Goal: Task Accomplishment & Management: Manage account settings

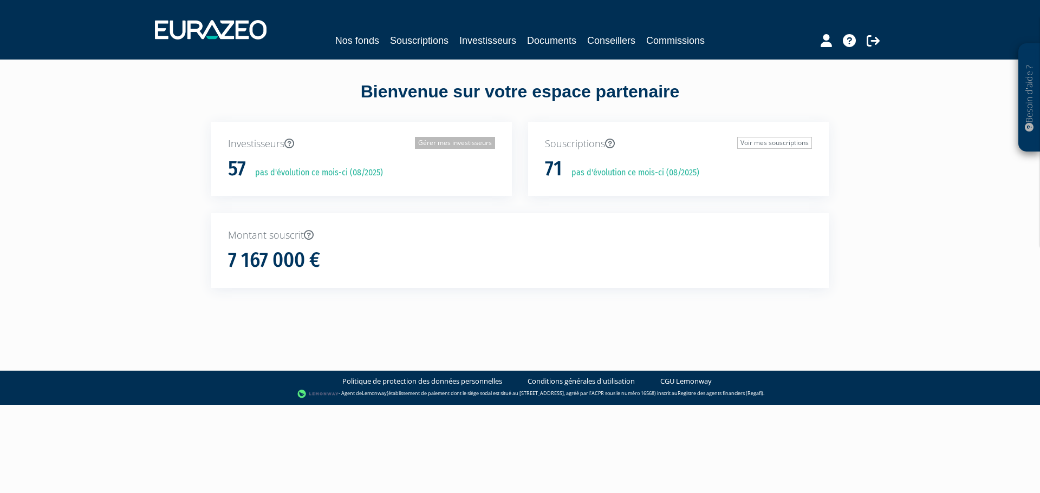
click at [452, 145] on link "Gérer mes investisseurs" at bounding box center [455, 143] width 80 height 12
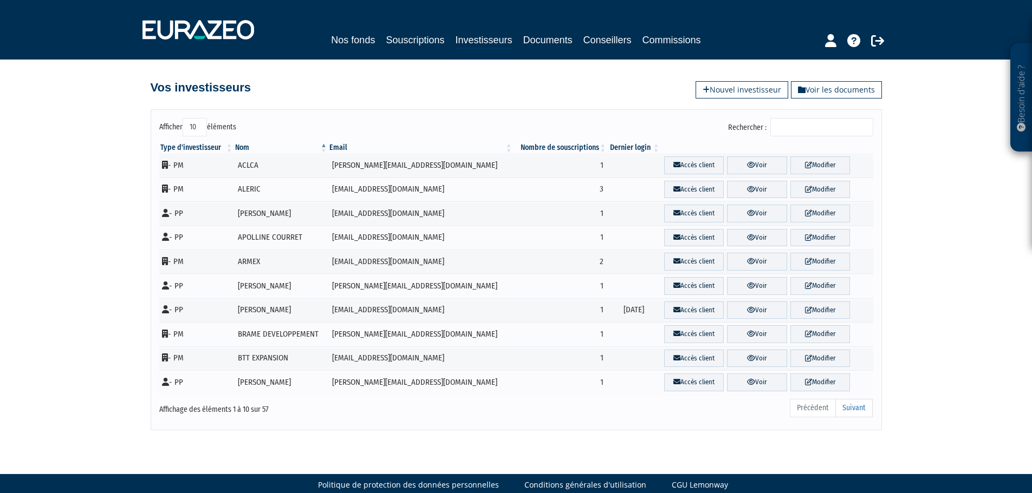
click at [793, 128] on input "Rechercher :" at bounding box center [821, 127] width 103 height 18
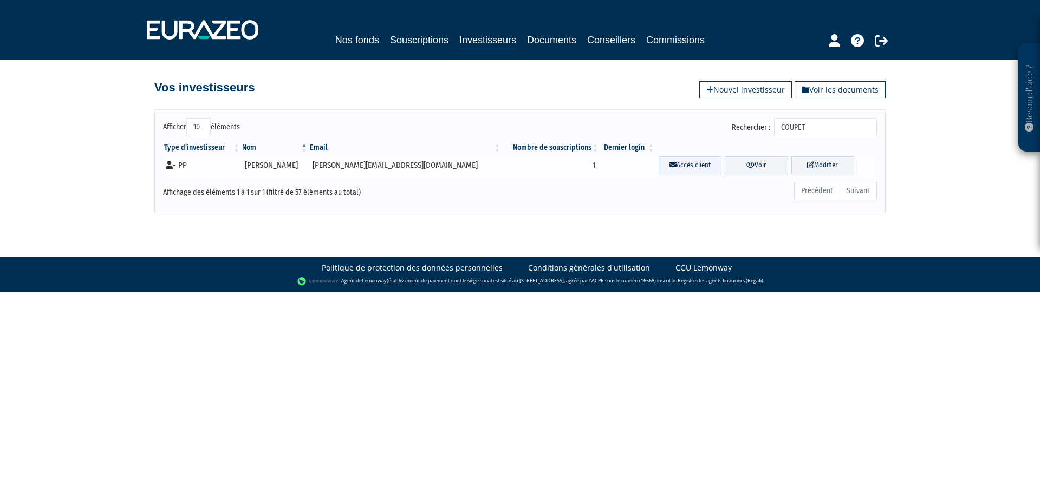
type input "COUPET"
click at [660, 164] on link "Accès client" at bounding box center [690, 166] width 63 height 18
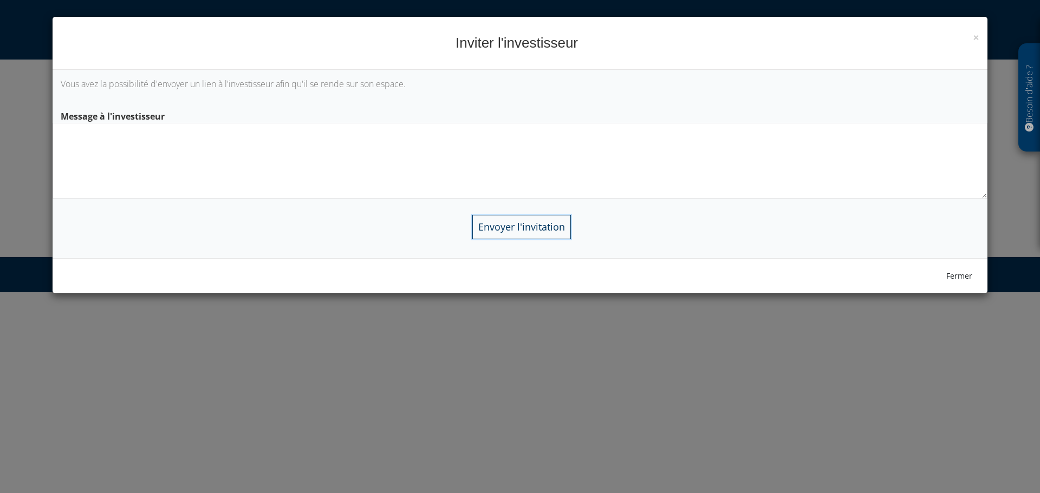
click at [531, 229] on input "Envoyer l'invitation" at bounding box center [521, 227] width 99 height 24
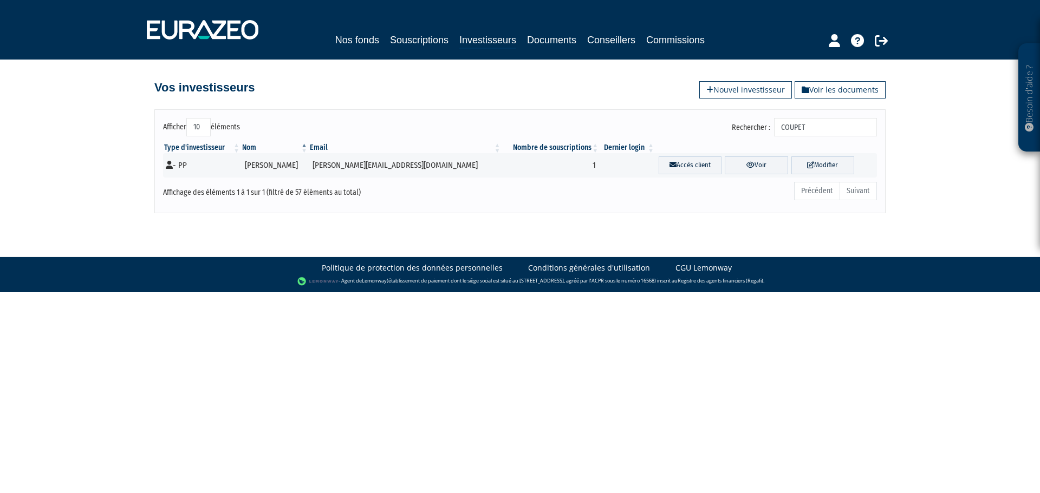
drag, startPoint x: 636, startPoint y: 195, endPoint x: 642, endPoint y: 195, distance: 6.0
click at [637, 195] on div "Précédent Suivant" at bounding box center [671, 193] width 409 height 24
click at [743, 167] on link "Voir" at bounding box center [756, 166] width 63 height 18
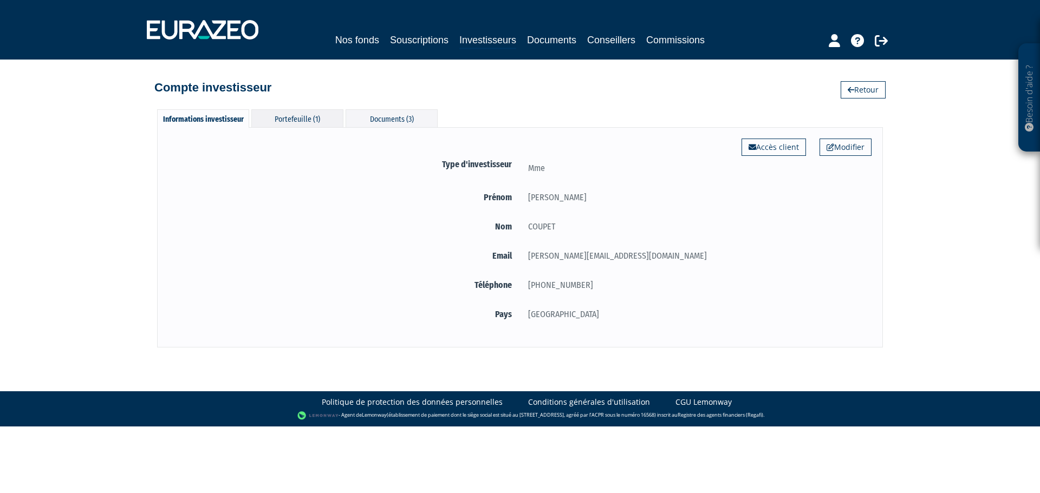
click at [307, 119] on div "Portefeuille (1)" at bounding box center [297, 118] width 92 height 18
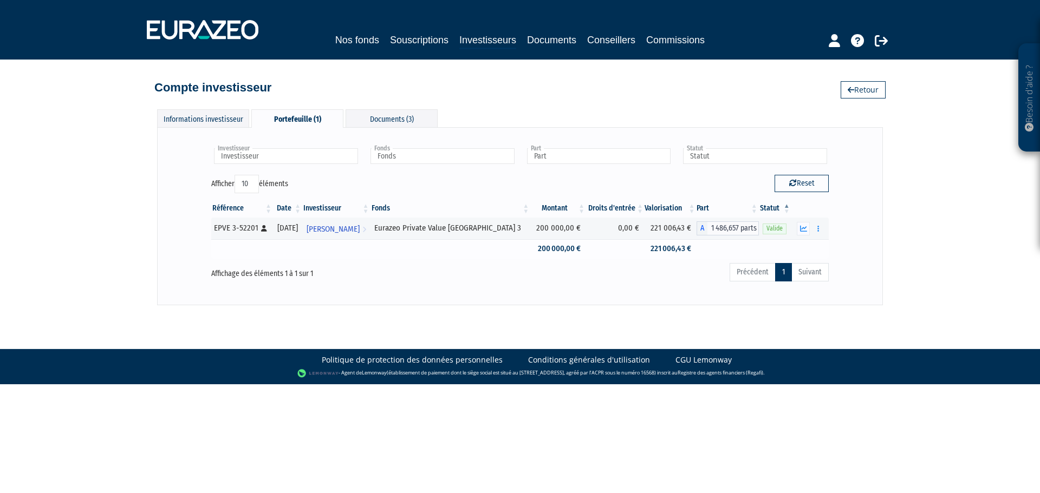
drag, startPoint x: 434, startPoint y: 252, endPoint x: 554, endPoint y: 242, distance: 119.6
click at [439, 252] on td at bounding box center [450, 248] width 160 height 19
click at [804, 226] on icon "button" at bounding box center [803, 228] width 7 height 7
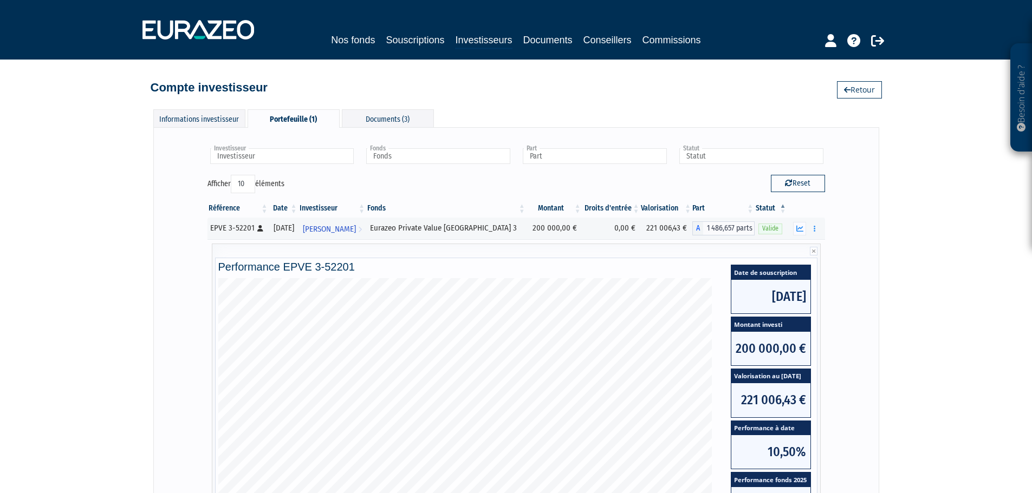
scroll to position [54, 0]
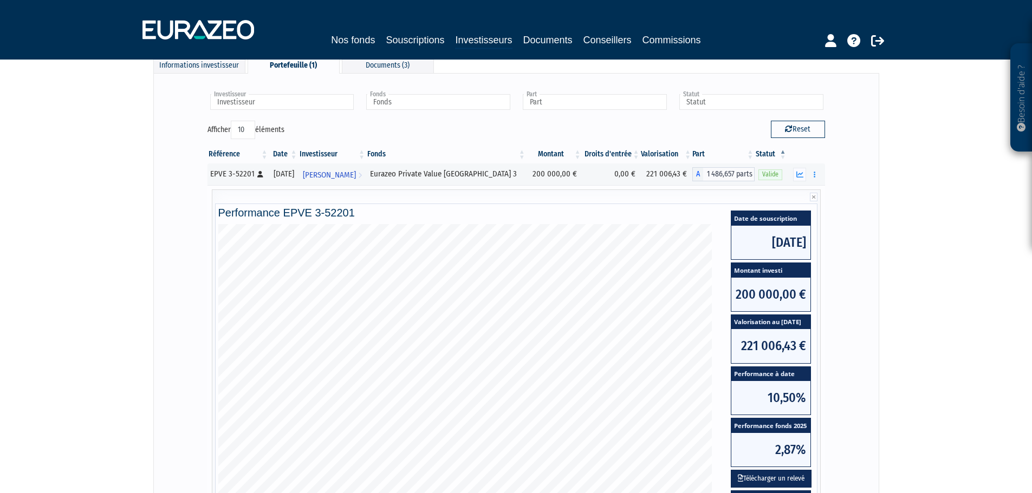
click at [355, 209] on h4 "Performance EPVE 3-52201" at bounding box center [516, 213] width 596 height 12
drag, startPoint x: 495, startPoint y: 173, endPoint x: 391, endPoint y: 177, distance: 104.0
click at [391, 177] on td "Eurazeo Private Value Europe 3" at bounding box center [446, 175] width 160 height 22
copy div "Eurazeo Private Value Europe 3"
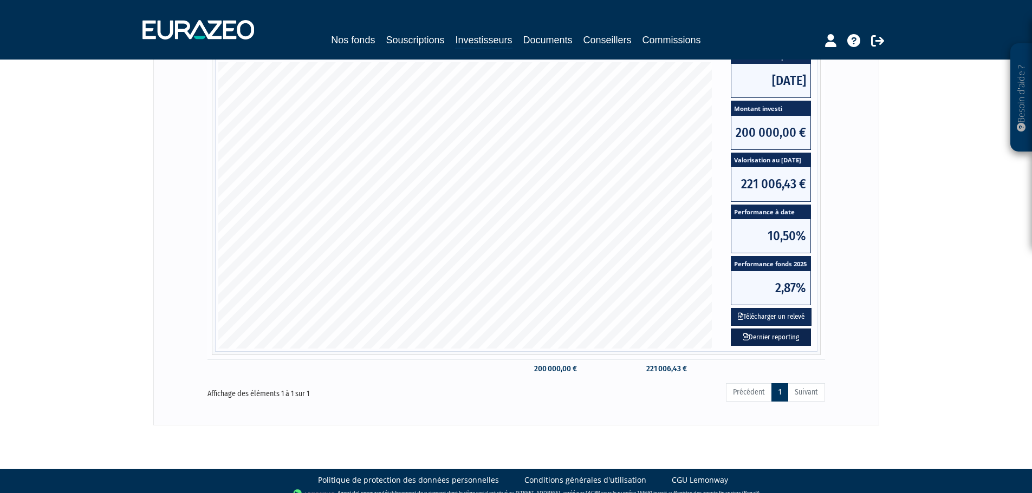
scroll to position [217, 0]
click at [776, 317] on button "Télécharger un relevé" at bounding box center [771, 317] width 81 height 18
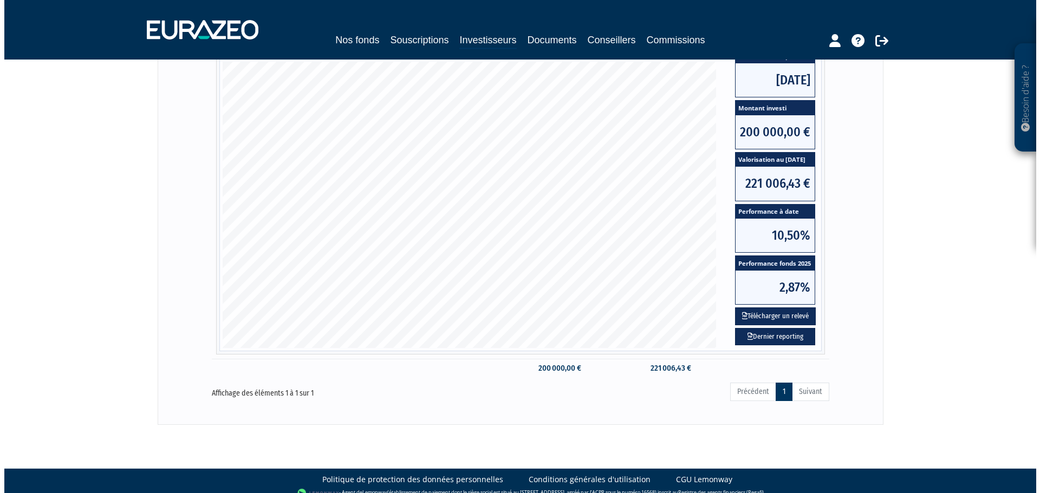
scroll to position [0, 0]
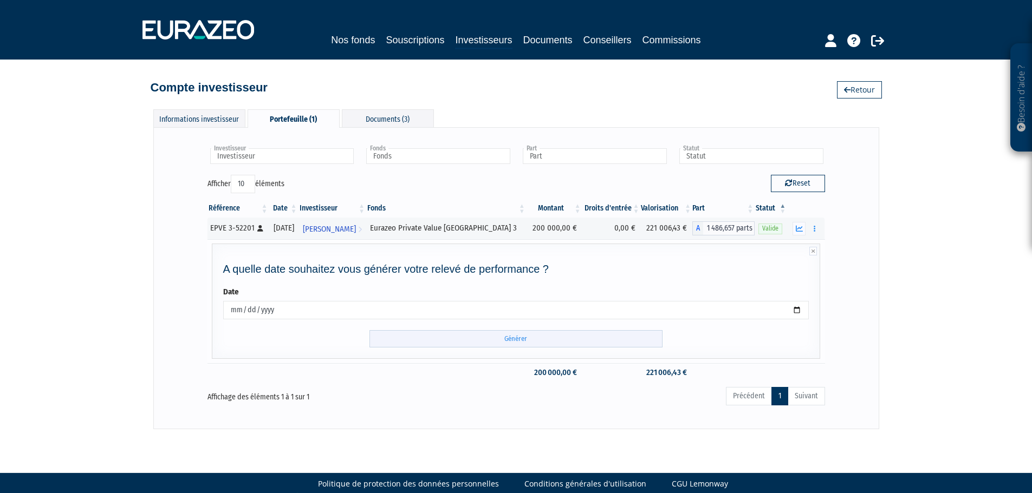
click at [519, 338] on input "Générer" at bounding box center [515, 339] width 293 height 18
click at [913, 285] on div "Besoin d'aide ? × J'ai besoin d'aide Si vous avez une question à propos du fonc…" at bounding box center [516, 215] width 1032 height 430
click at [373, 119] on div "Documents (3)" at bounding box center [388, 118] width 92 height 18
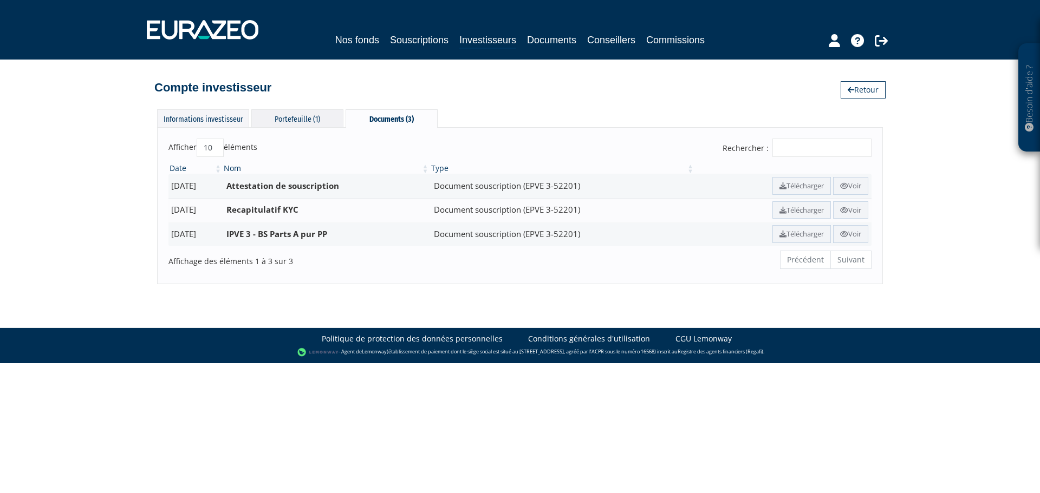
click at [297, 118] on div "Portefeuille (1)" at bounding box center [297, 118] width 92 height 18
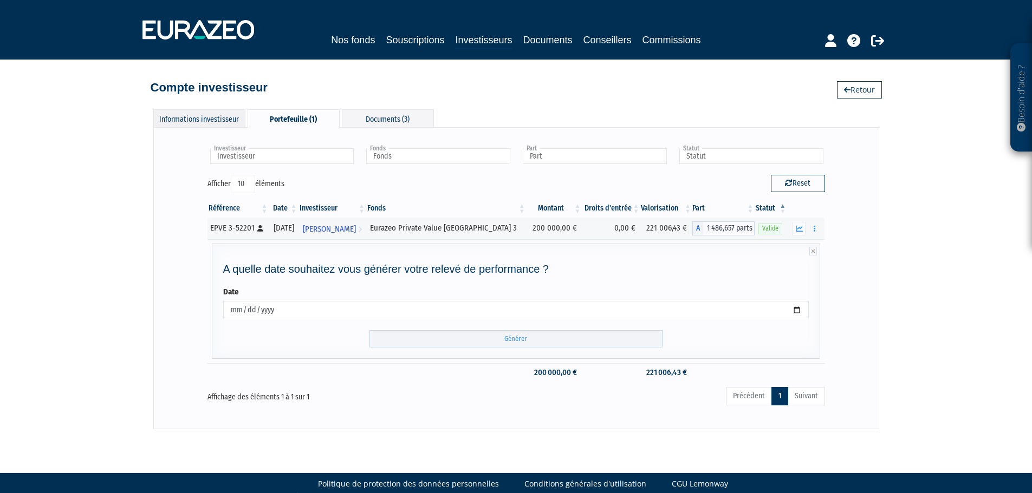
click at [218, 118] on div "Informations investisseur" at bounding box center [199, 118] width 92 height 18
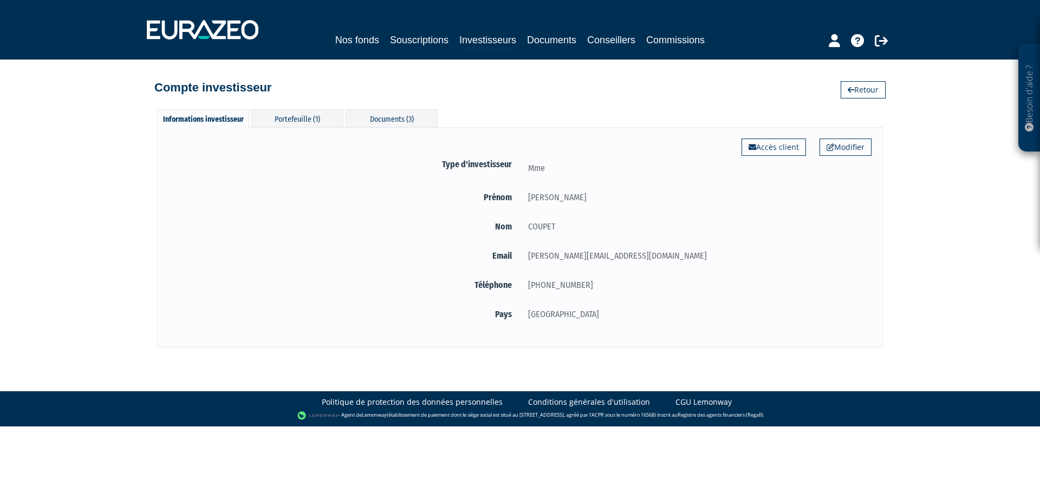
click at [721, 225] on div "COUPET" at bounding box center [696, 227] width 352 height 14
click at [423, 41] on link "Souscriptions" at bounding box center [419, 39] width 58 height 15
click at [480, 41] on link "Investisseurs" at bounding box center [487, 40] width 57 height 17
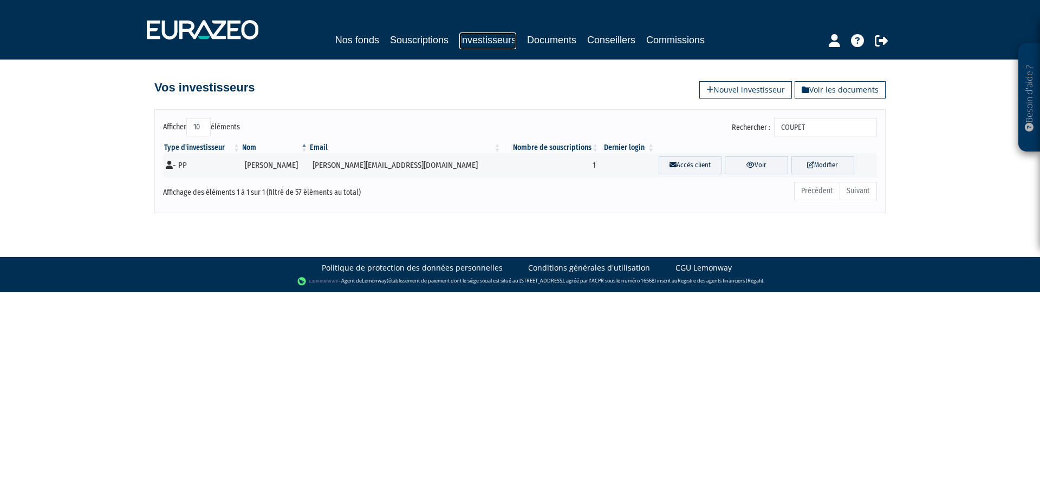
click at [481, 41] on link "Investisseurs" at bounding box center [487, 40] width 57 height 17
drag, startPoint x: 580, startPoint y: 164, endPoint x: 626, endPoint y: 173, distance: 47.0
click at [600, 165] on td at bounding box center [628, 165] width 56 height 24
